Goal: Navigation & Orientation: Find specific page/section

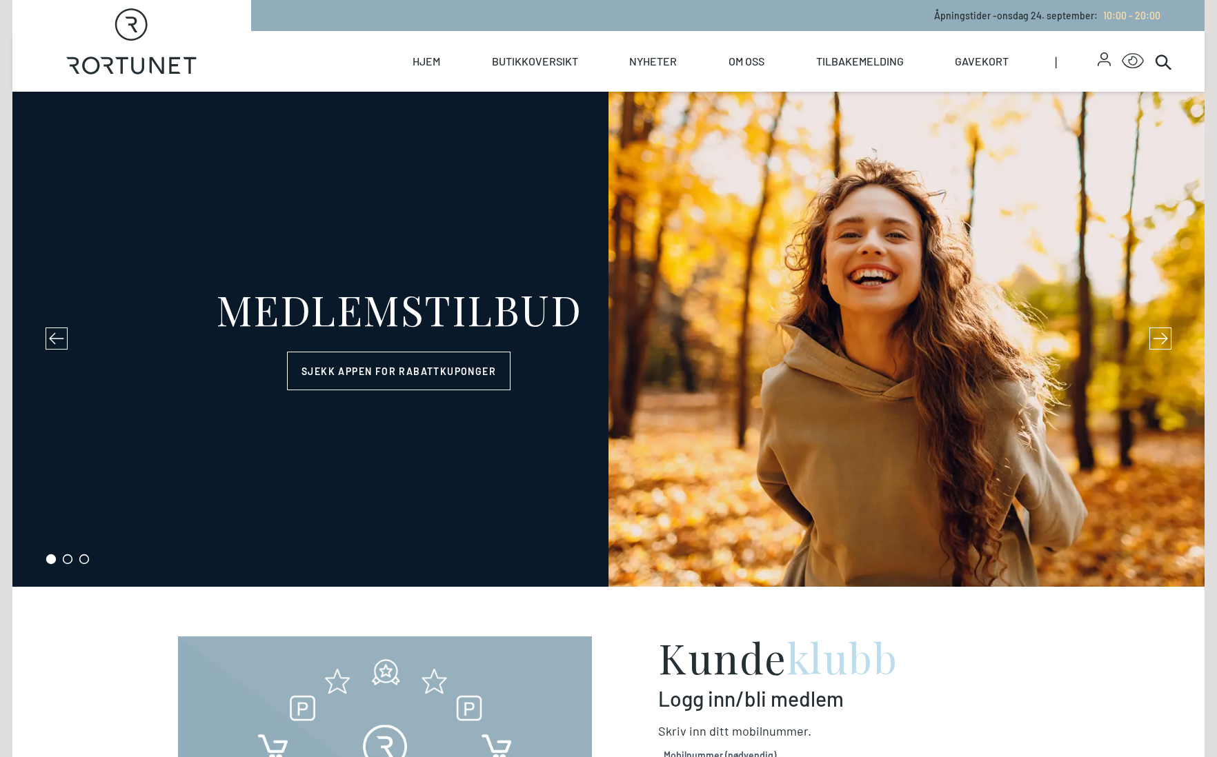
select select "NO"
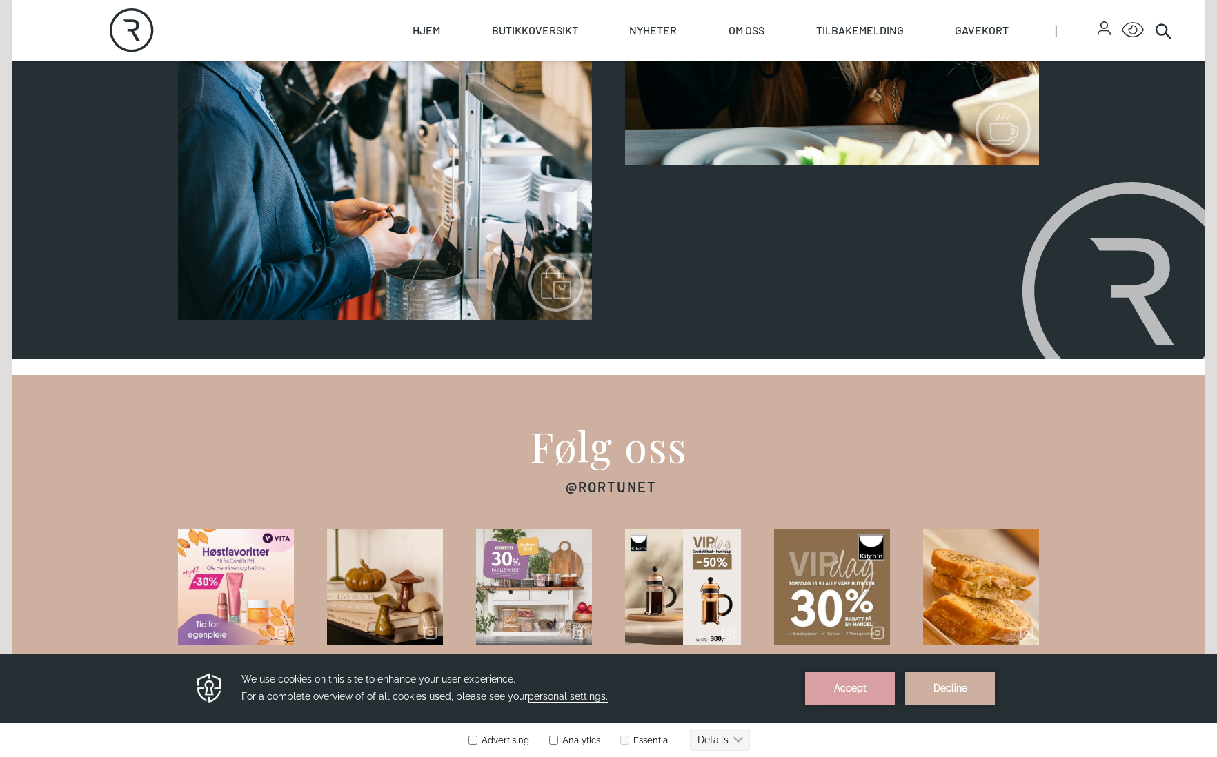
scroll to position [2125, 0]
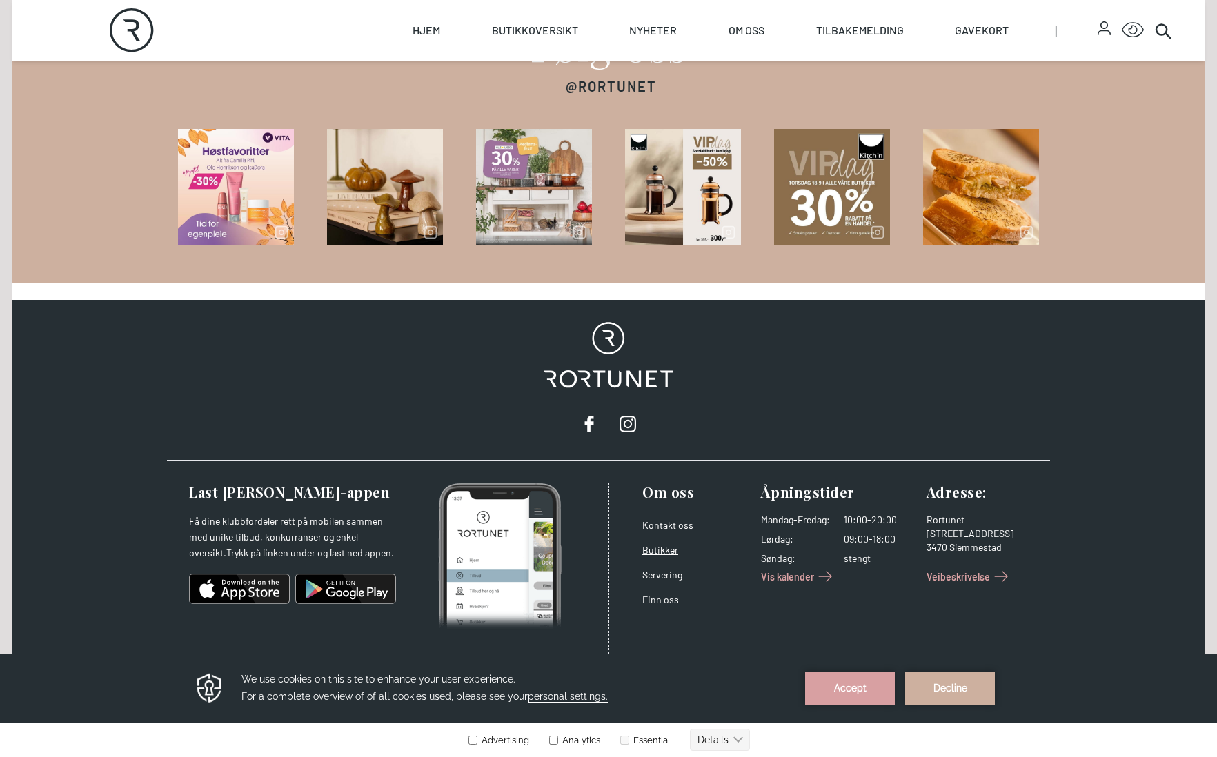
click at [664, 550] on link "Butikker" at bounding box center [660, 550] width 36 height 12
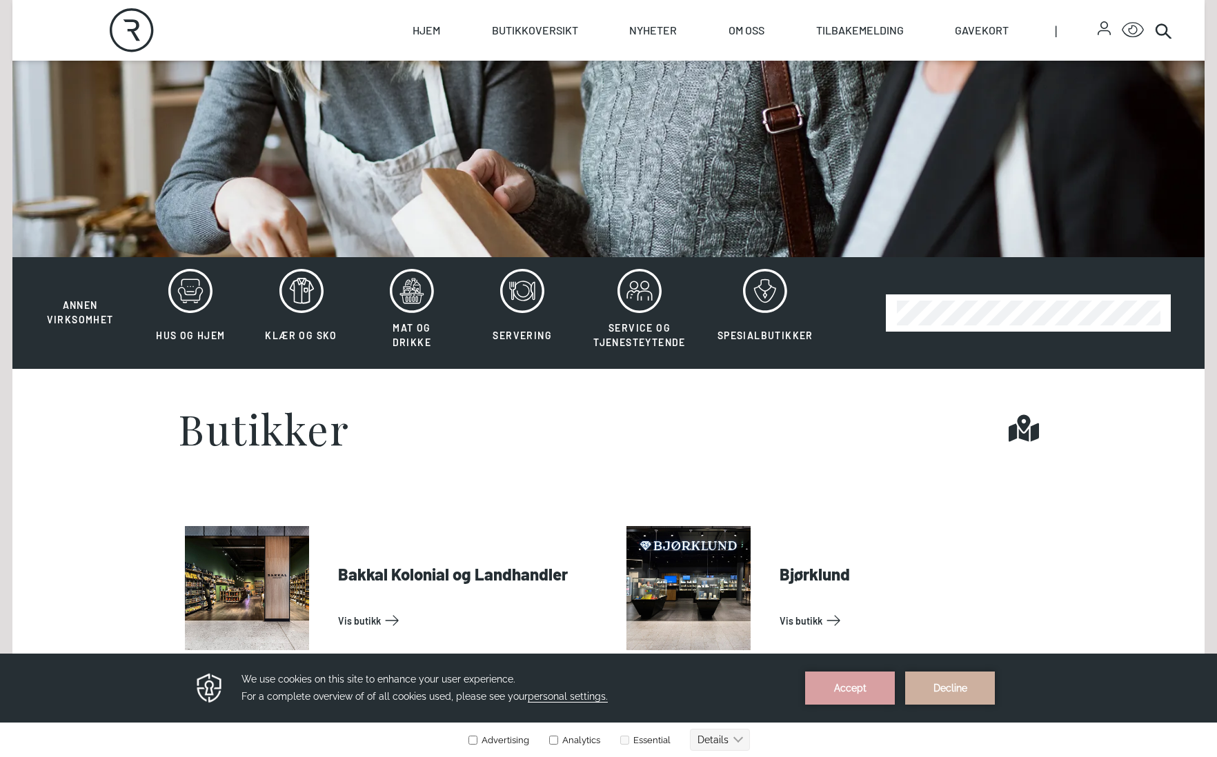
scroll to position [238, 0]
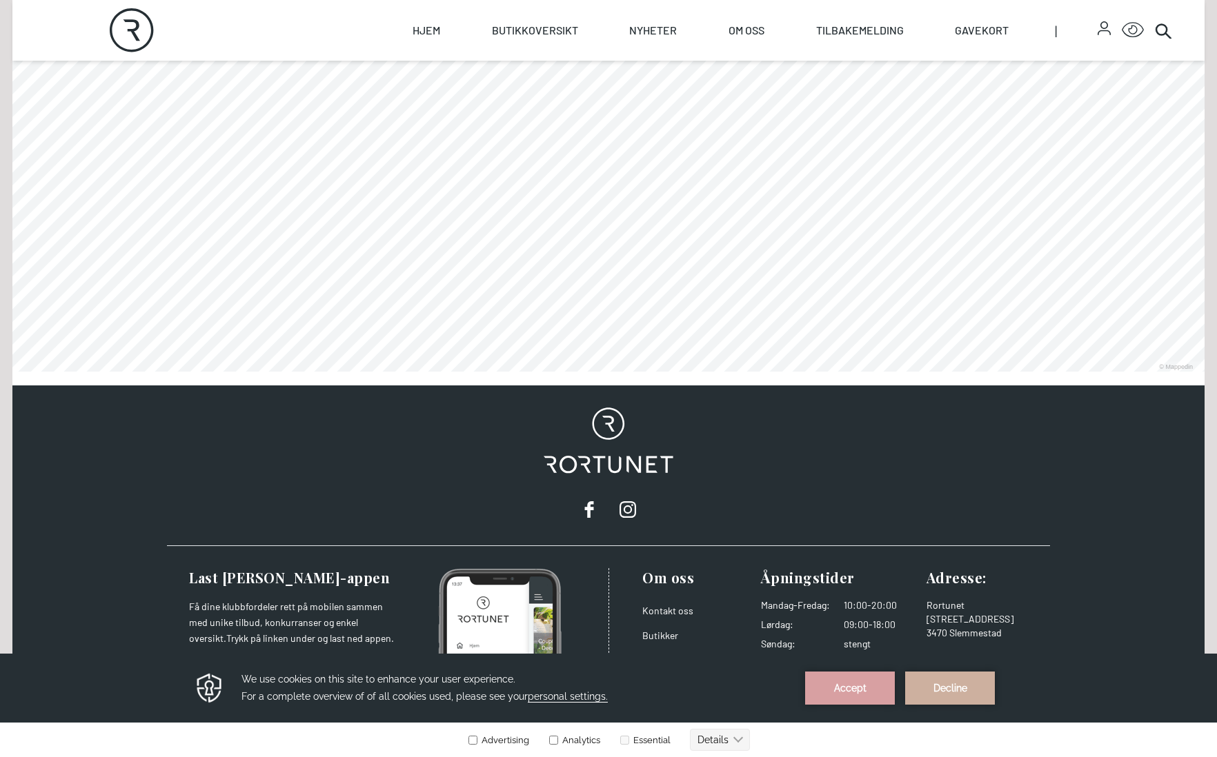
scroll to position [806, 0]
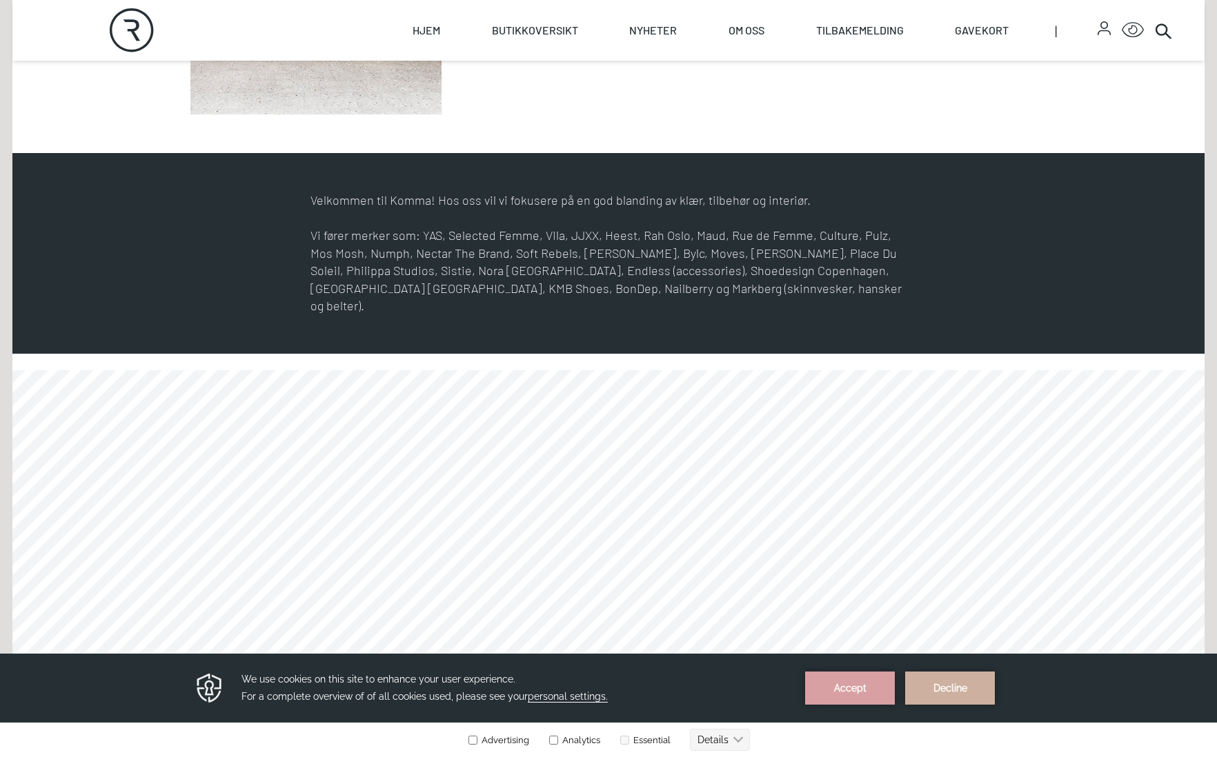
scroll to position [690, 0]
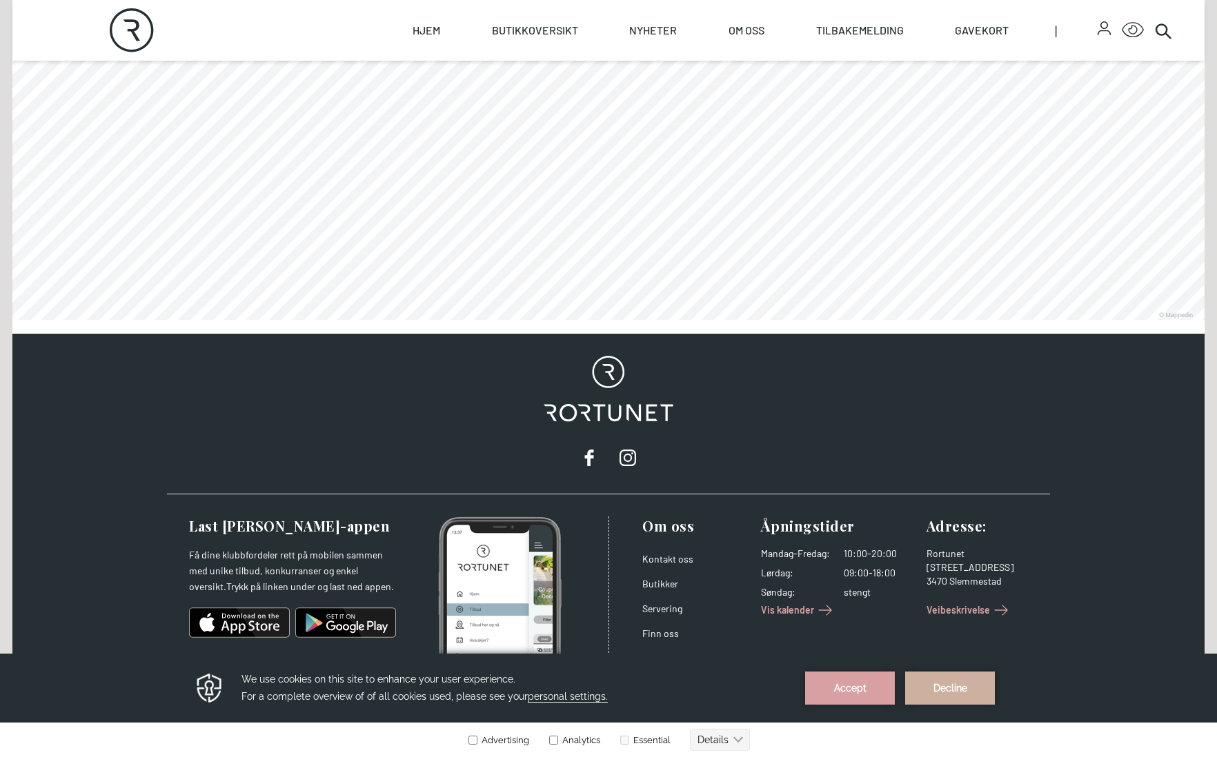
scroll to position [883, 0]
